Goal: Check status: Check status

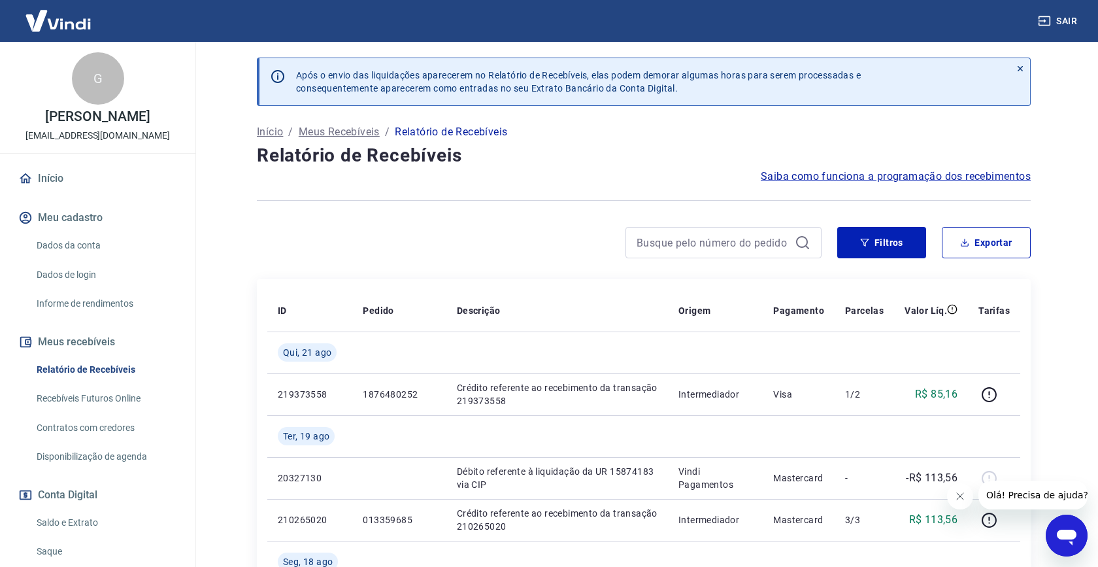
scroll to position [115, 0]
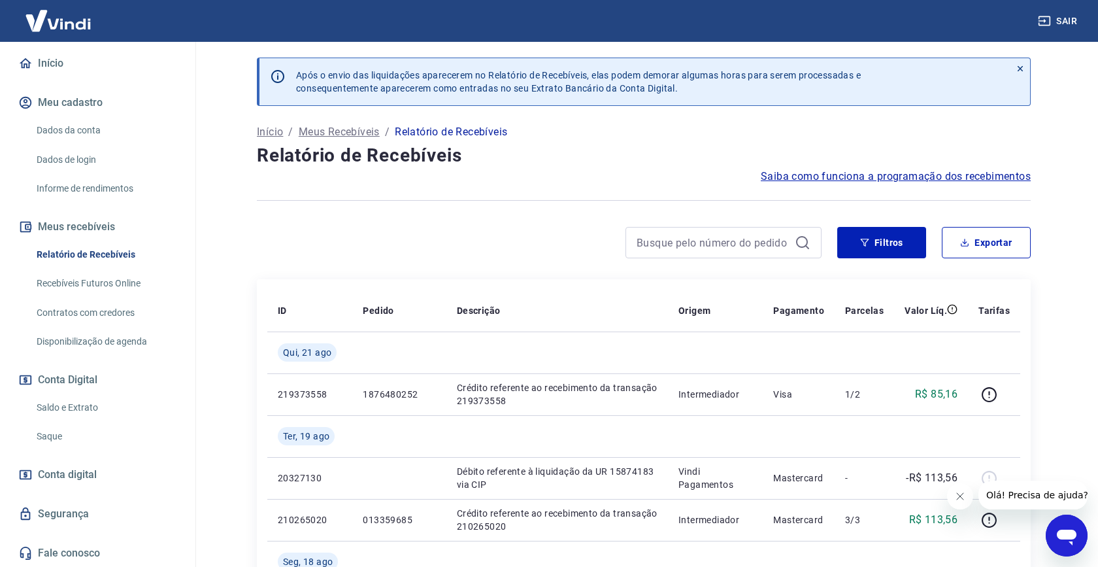
click at [70, 408] on link "Saldo e Extrato" at bounding box center [105, 407] width 148 height 27
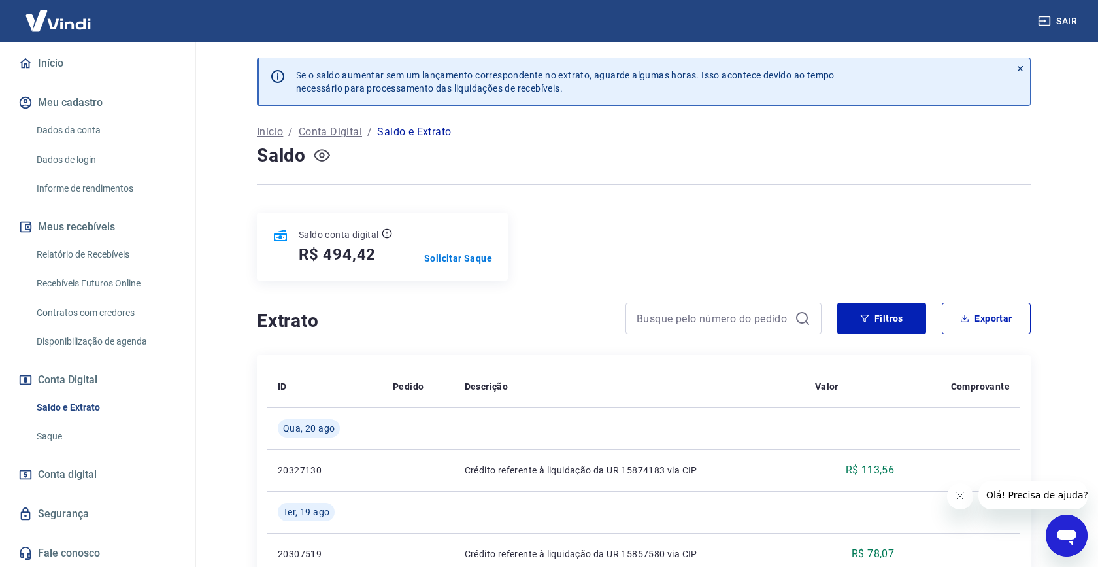
click at [327, 153] on icon "button" at bounding box center [322, 155] width 16 height 12
